Goal: Information Seeking & Learning: Learn about a topic

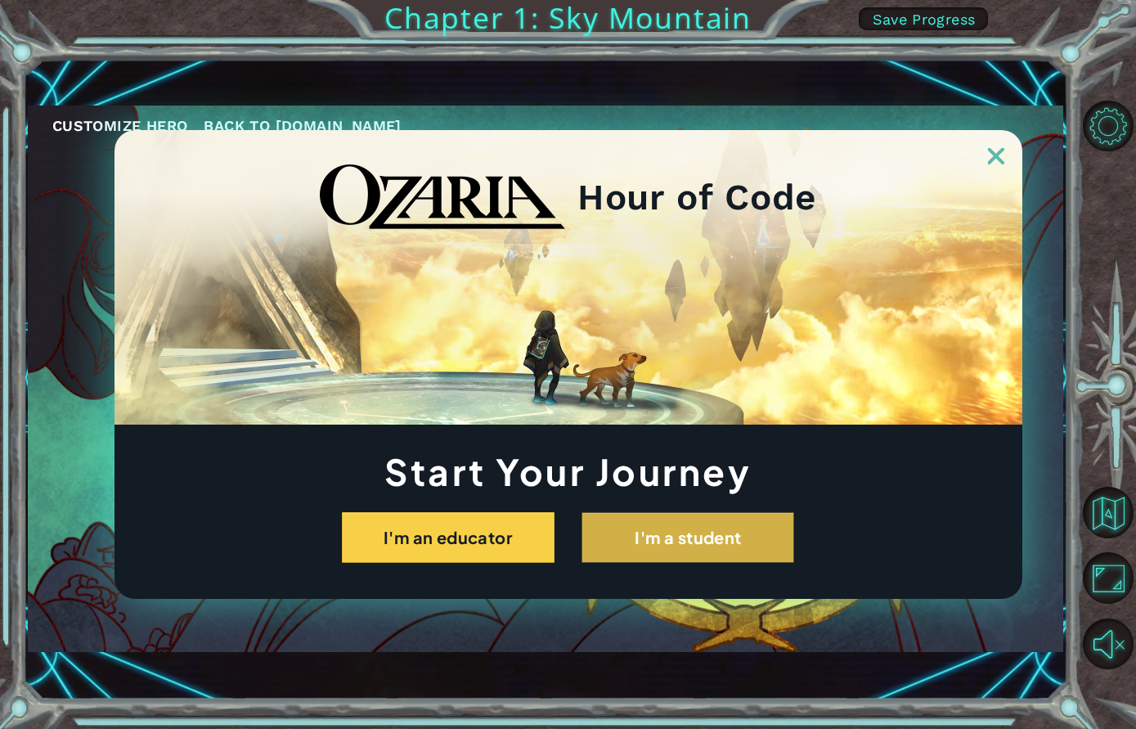
click at [651, 533] on button "I'm a student" at bounding box center [687, 537] width 213 height 51
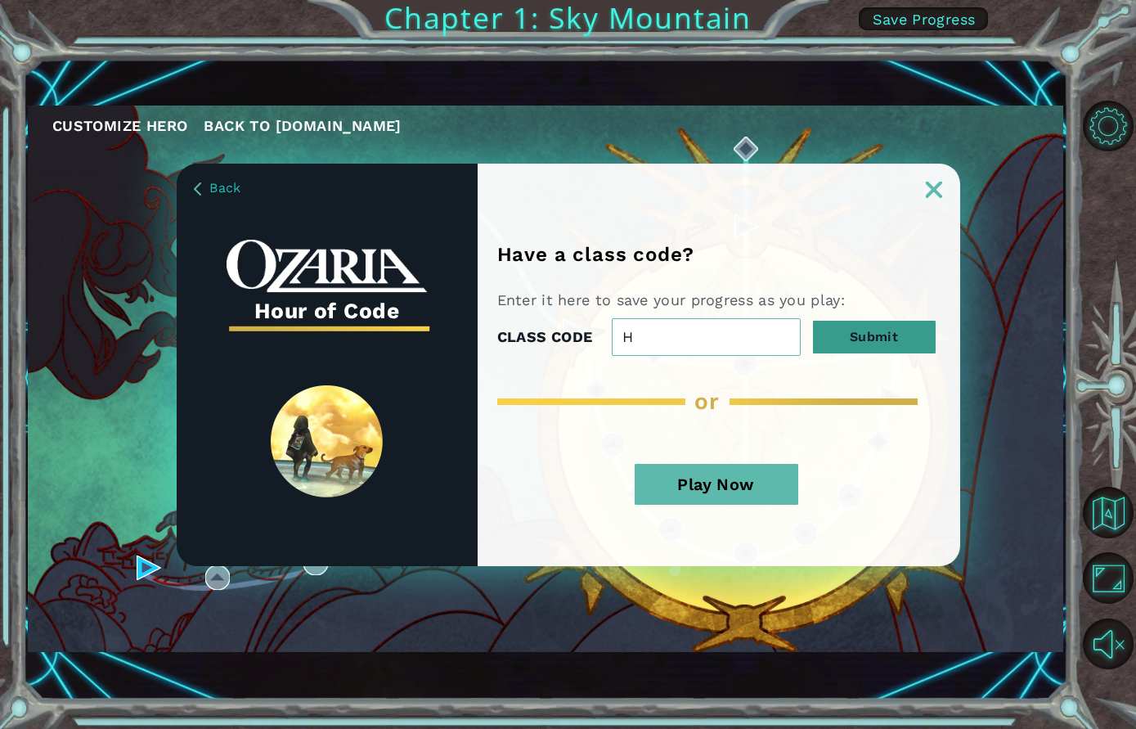
click at [865, 348] on button "Submit" at bounding box center [874, 337] width 123 height 33
click at [633, 333] on input "H" at bounding box center [706, 337] width 189 height 38
type input "Hamza"
click at [891, 327] on button "Submit" at bounding box center [874, 337] width 123 height 33
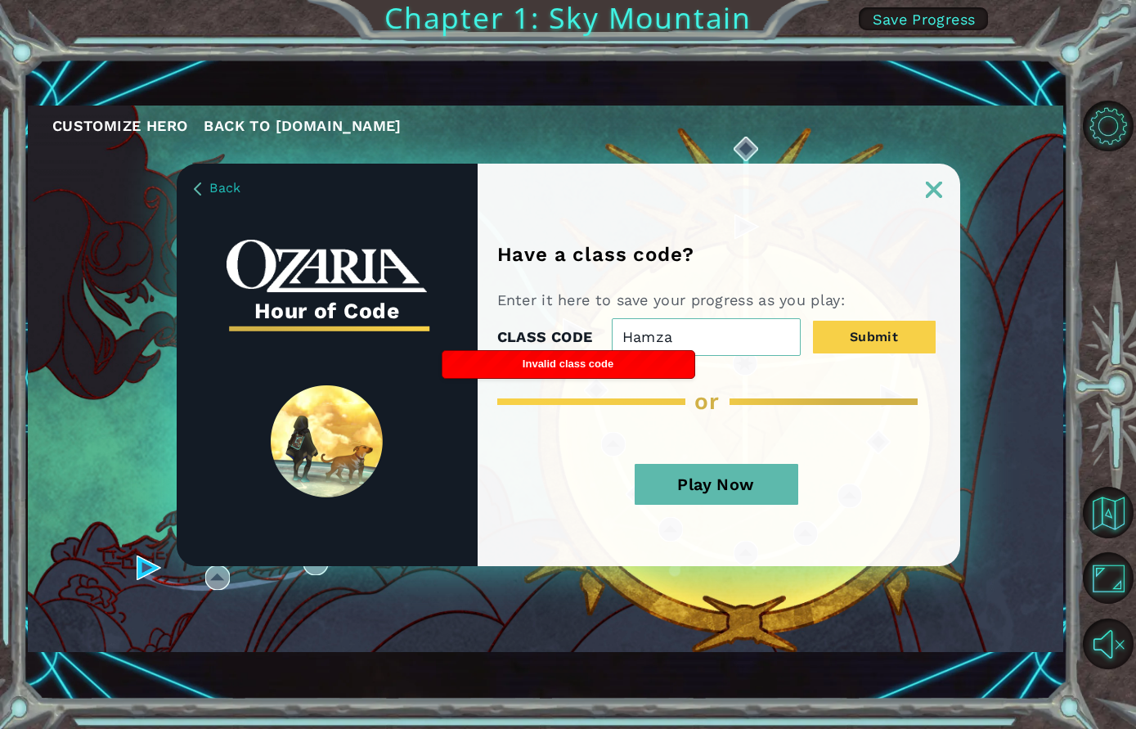
click at [713, 487] on button "Play Now" at bounding box center [717, 484] width 164 height 41
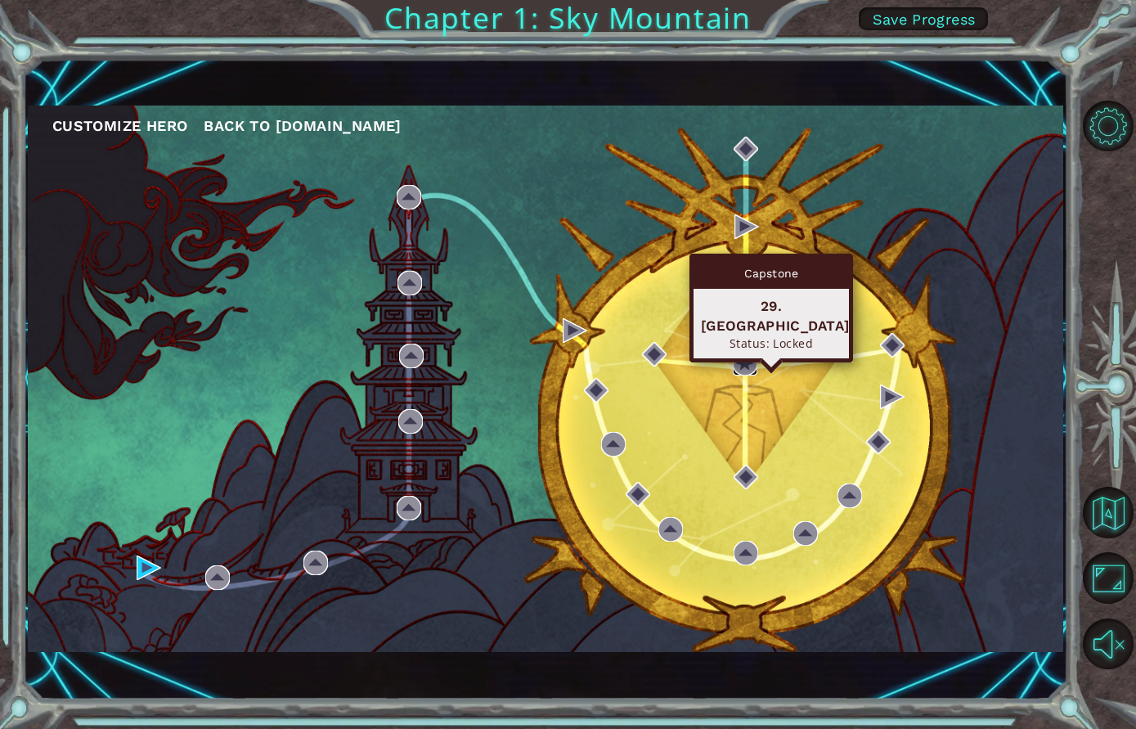
click at [747, 364] on img at bounding box center [745, 363] width 25 height 25
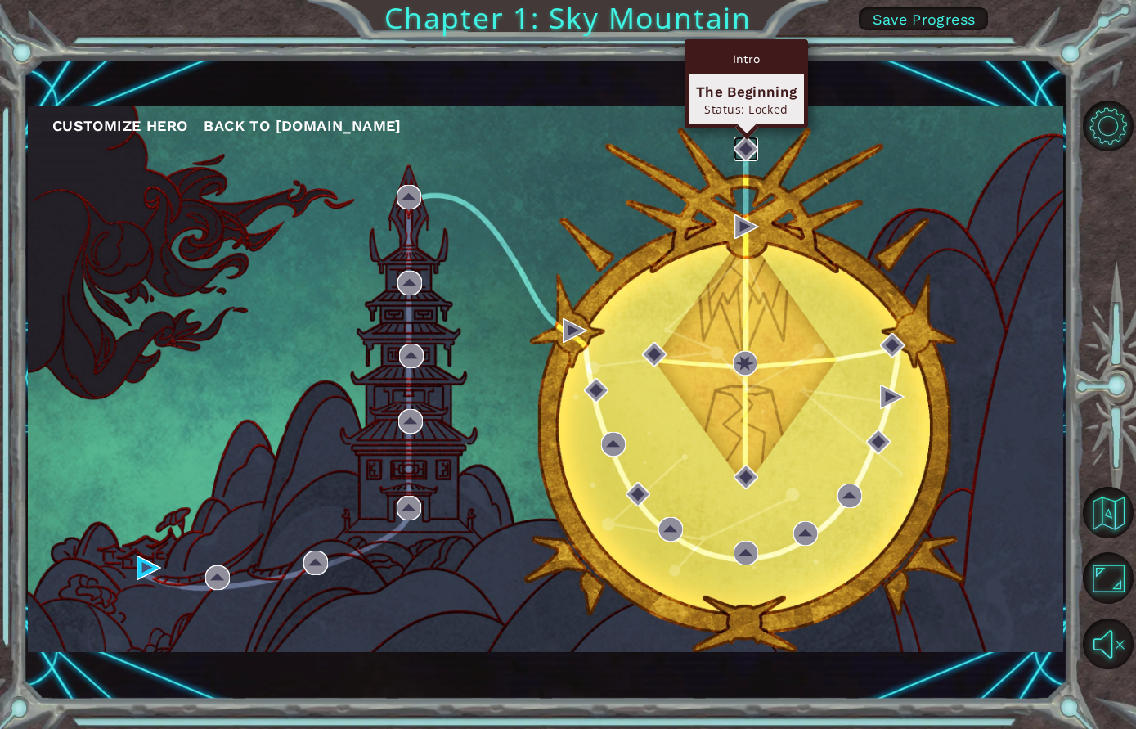
click at [742, 145] on img at bounding box center [746, 149] width 25 height 25
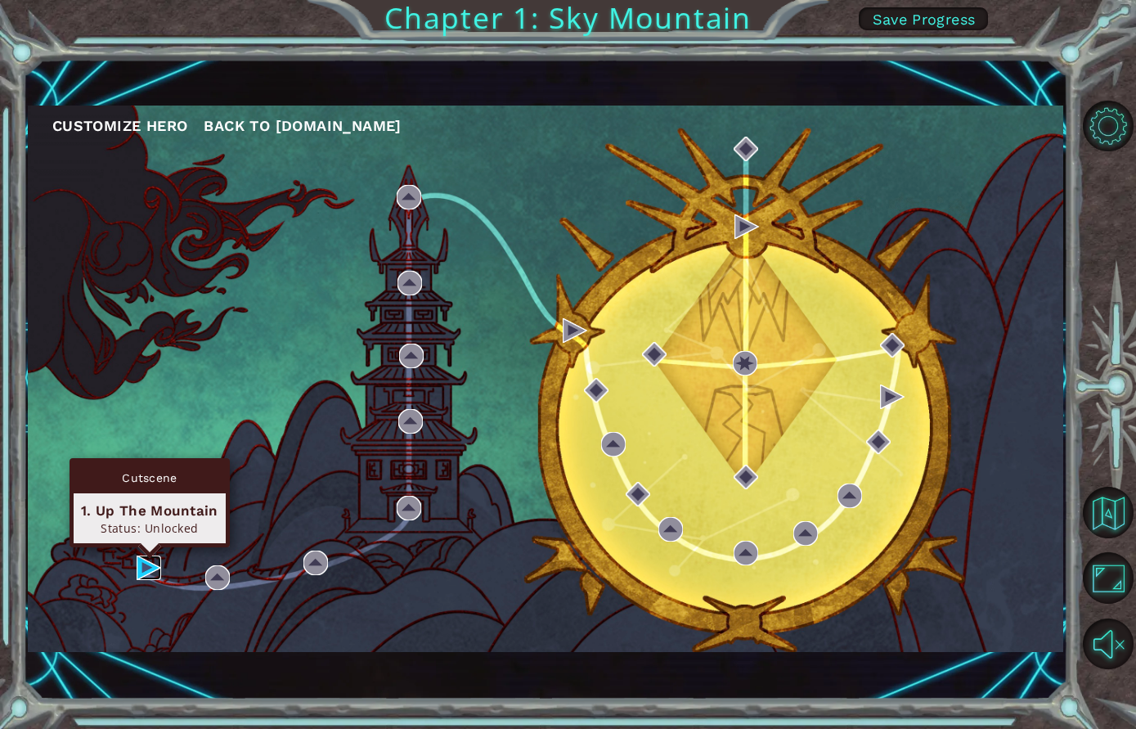
click at [141, 561] on img at bounding box center [149, 567] width 25 height 25
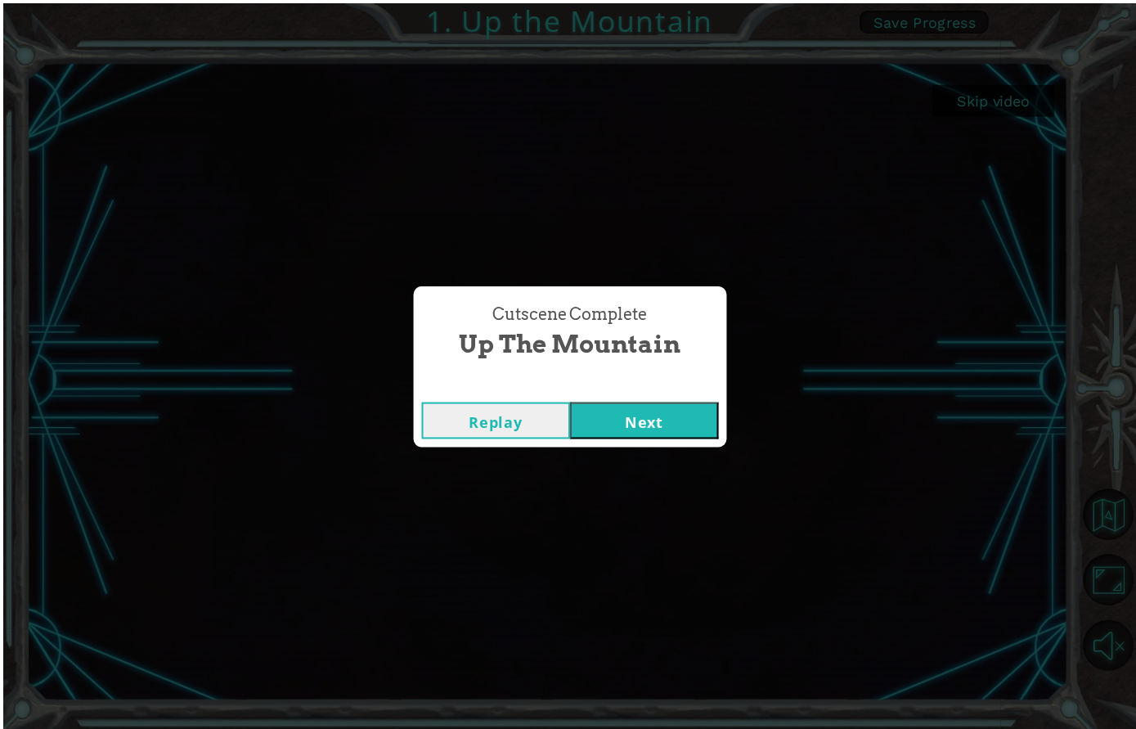
scroll to position [2, 0]
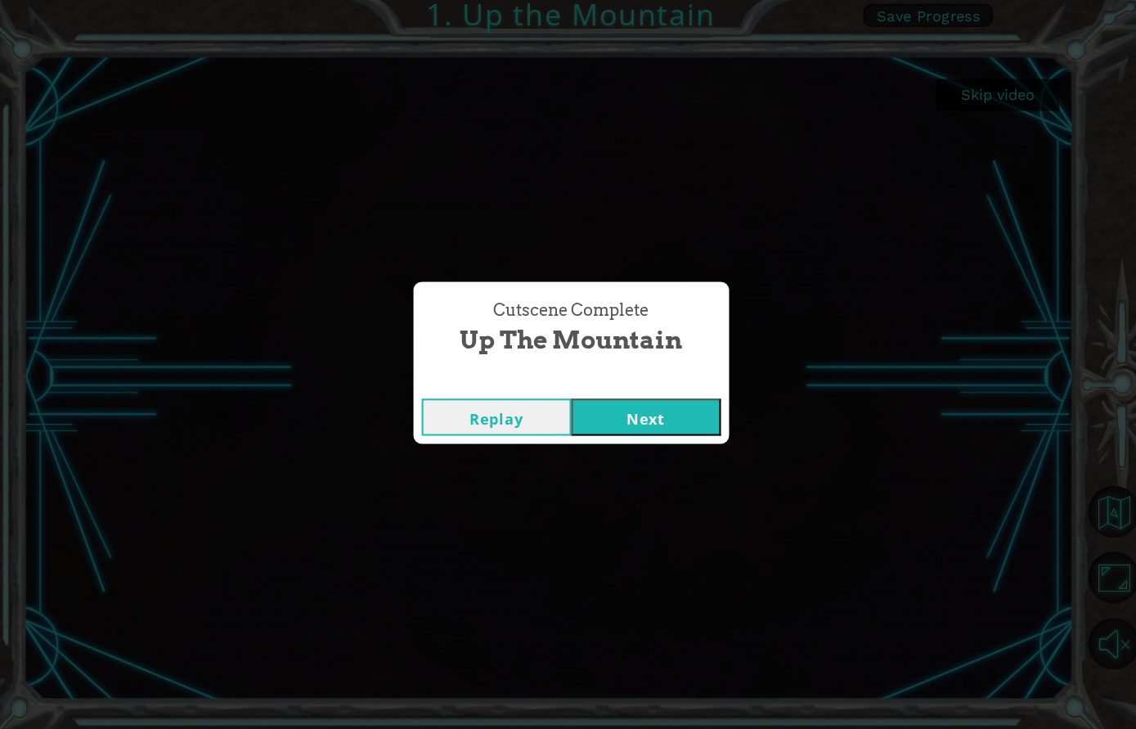
click at [616, 411] on button "Next" at bounding box center [642, 418] width 149 height 37
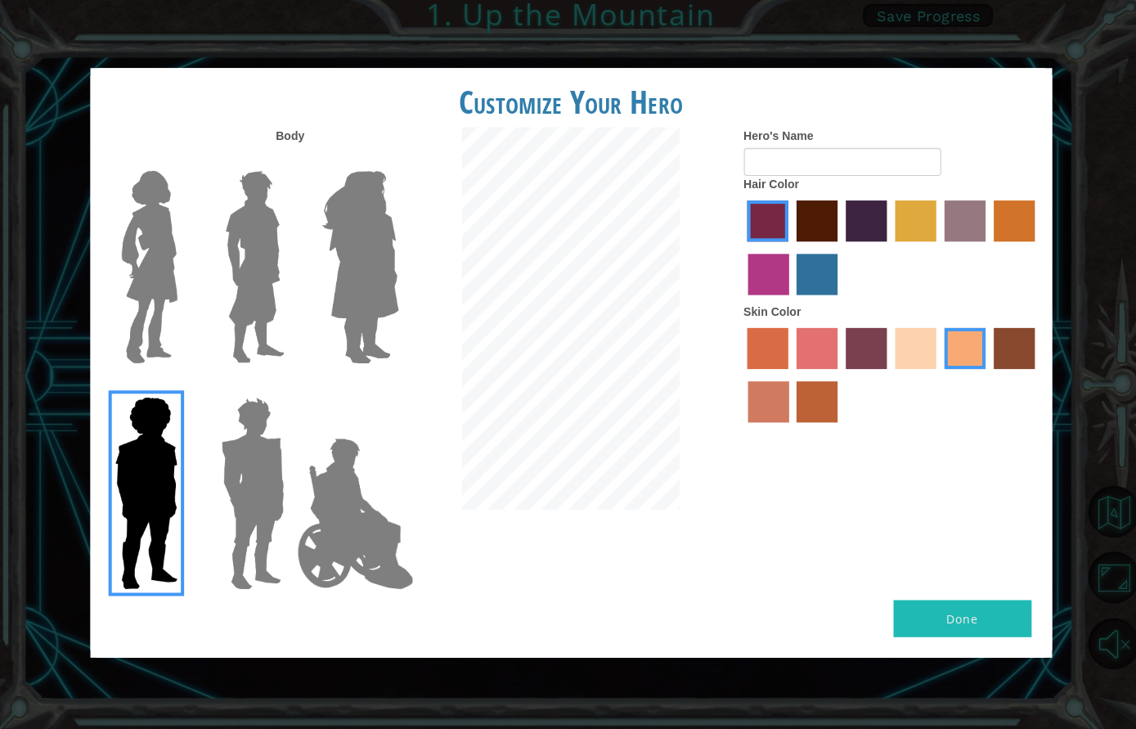
click at [276, 248] on img at bounding box center [254, 269] width 73 height 204
click at [289, 163] on input "Hero Lars" at bounding box center [289, 163] width 0 height 0
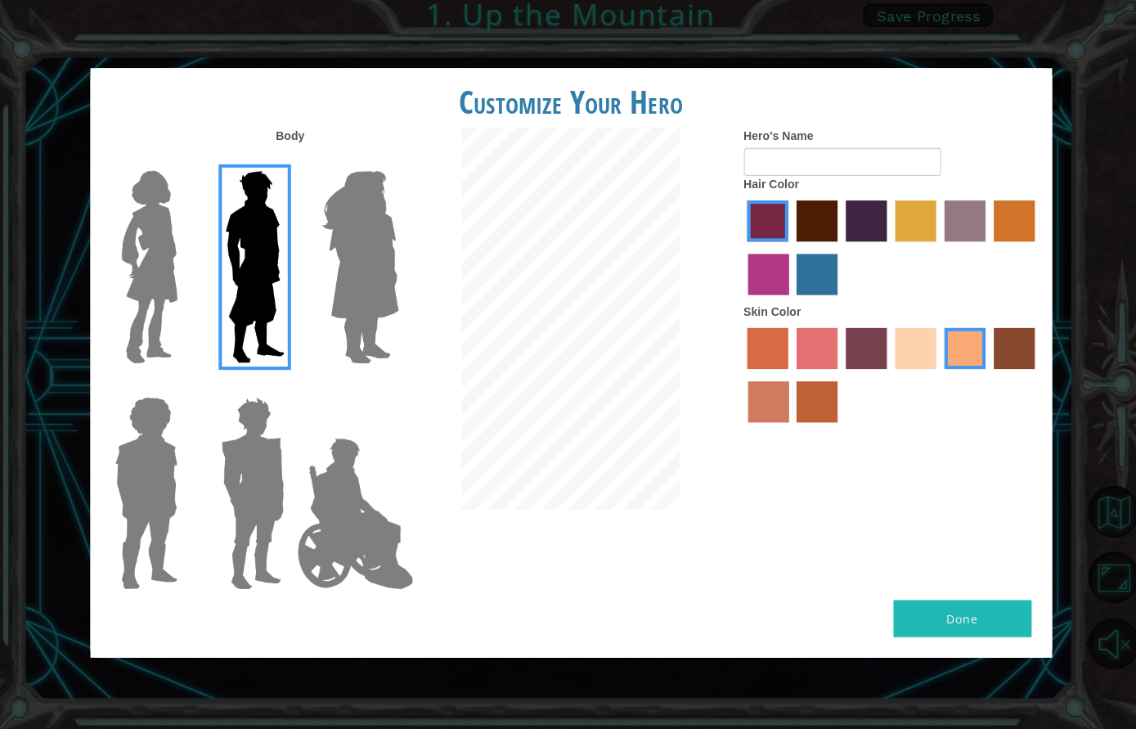
click at [833, 297] on label "lachmara hair color" at bounding box center [812, 276] width 41 height 41
click at [787, 303] on input "lachmara hair color" at bounding box center [787, 303] width 0 height 0
radio input "true"
click at [931, 362] on label "sandy beach skin color" at bounding box center [911, 350] width 41 height 41
click at [885, 376] on input "sandy beach skin color" at bounding box center [885, 376] width 0 height 0
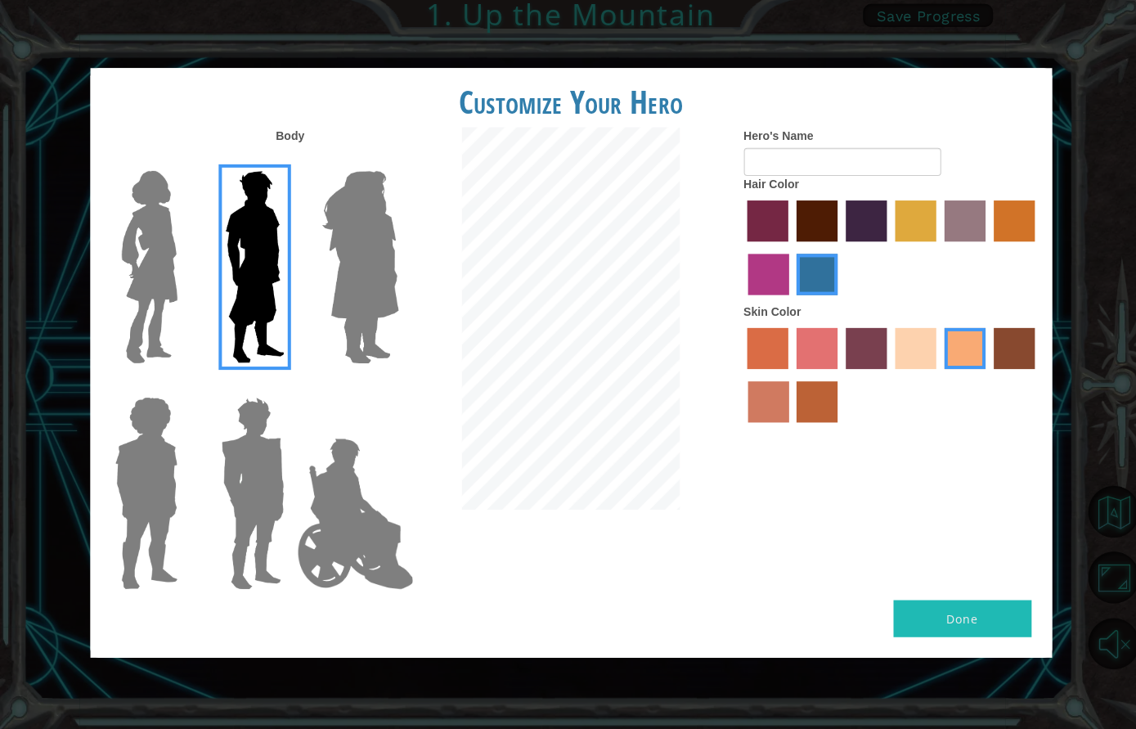
radio input "true"
click at [931, 362] on label "sandy beach skin color" at bounding box center [911, 350] width 41 height 41
click at [885, 376] on input "sandy beach skin color" at bounding box center [885, 376] width 0 height 0
click at [969, 600] on button "Done" at bounding box center [957, 618] width 137 height 37
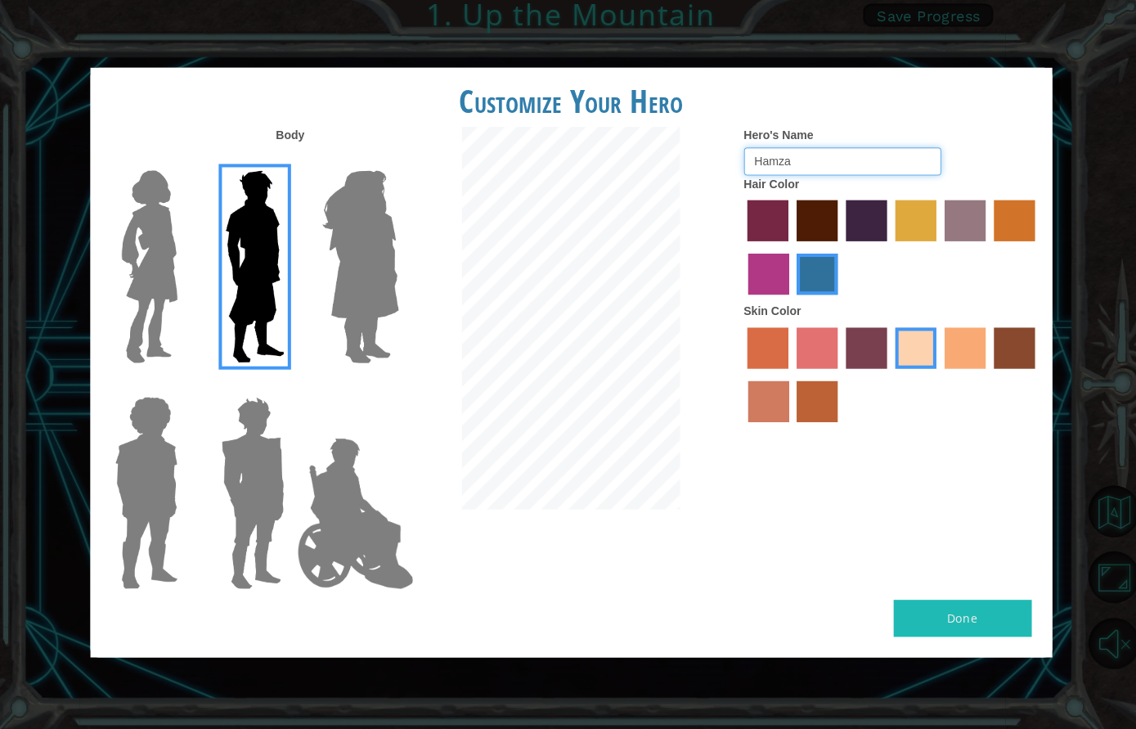
type input "Hamza"
click at [972, 601] on button "Done" at bounding box center [957, 618] width 137 height 37
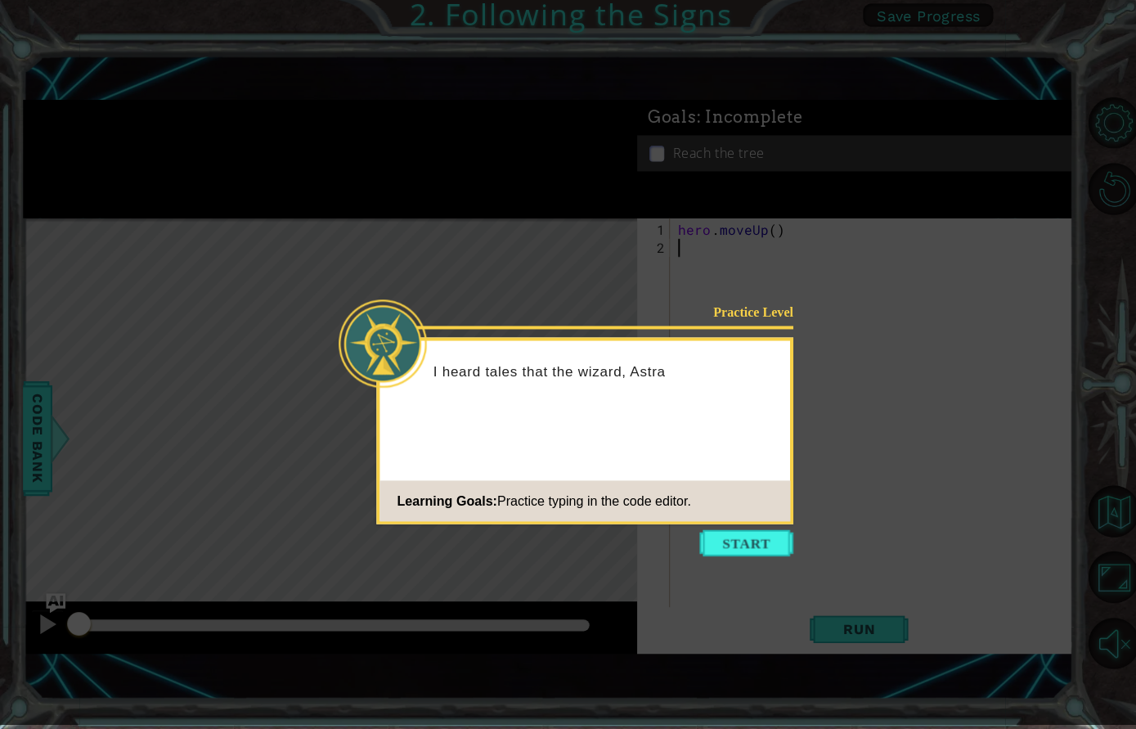
click at [738, 543] on button "Start" at bounding box center [742, 544] width 93 height 26
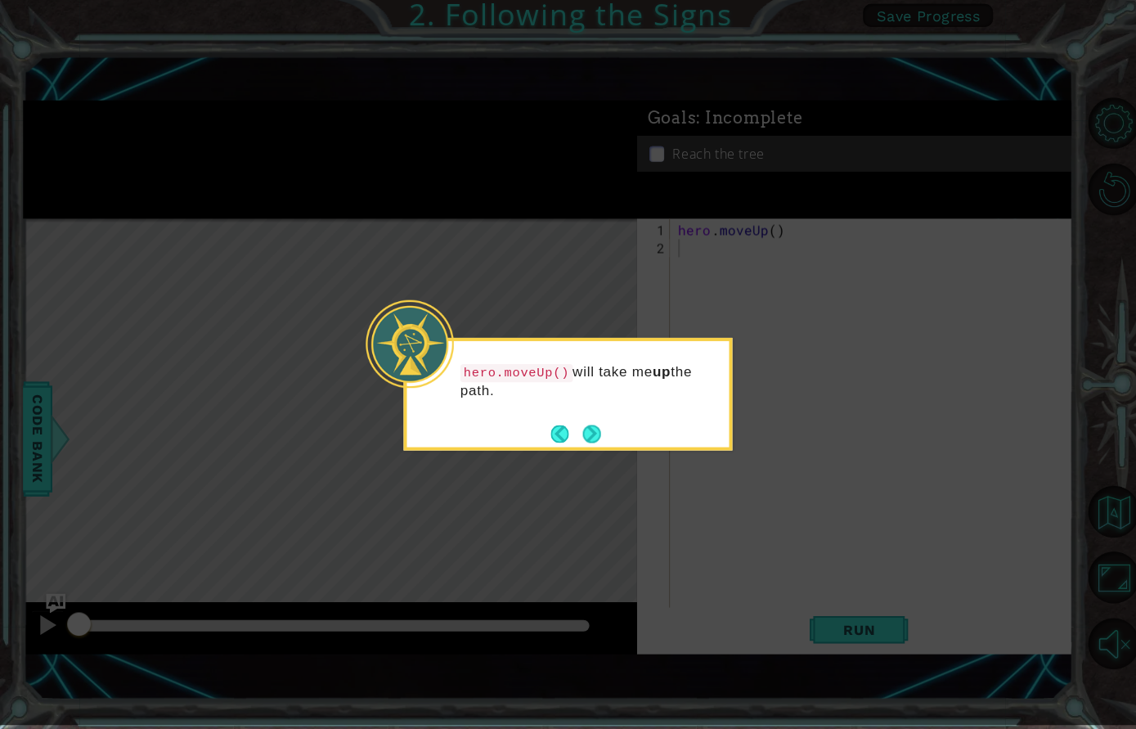
click at [583, 437] on button "Next" at bounding box center [589, 435] width 18 height 18
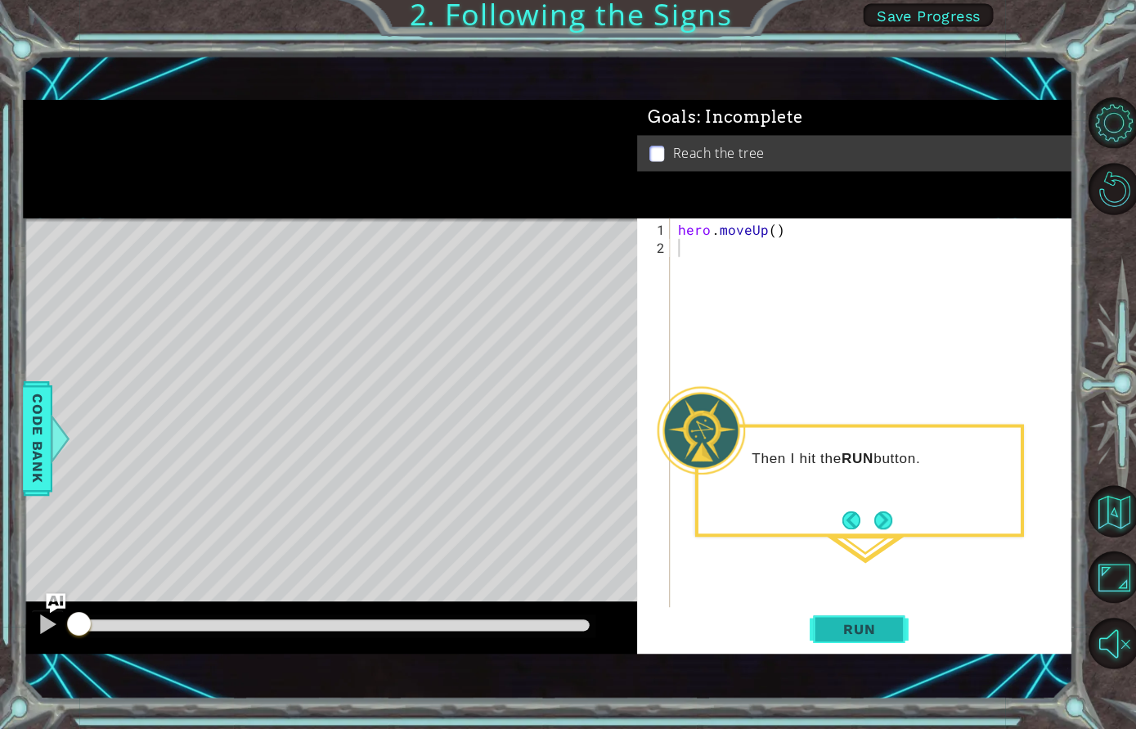
click at [874, 635] on span "Run" at bounding box center [855, 629] width 65 height 16
